Goal: Find contact information: Find contact information

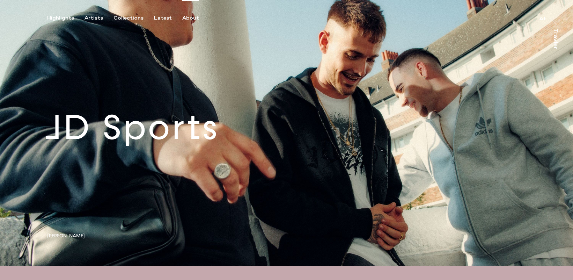
click at [189, 16] on div "About" at bounding box center [190, 18] width 17 height 6
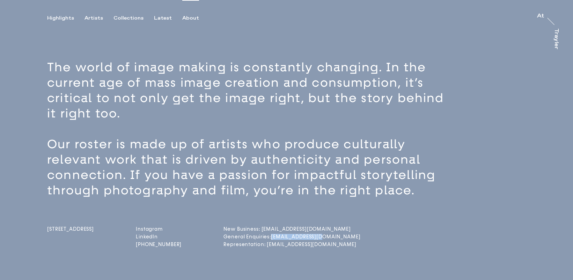
drag, startPoint x: 349, startPoint y: 235, endPoint x: 284, endPoint y: 236, distance: 65.3
click at [284, 236] on div "[STREET_ADDRESS] Instagram LinkedIn [PHONE_NUMBER] New Business: [EMAIL_ADDRESS…" at bounding box center [298, 223] width 503 height 51
copy link "[EMAIL_ADDRESS][DOMAIN_NAME]"
click at [88, 16] on div "Artists" at bounding box center [93, 18] width 19 height 6
